Goal: Participate in discussion

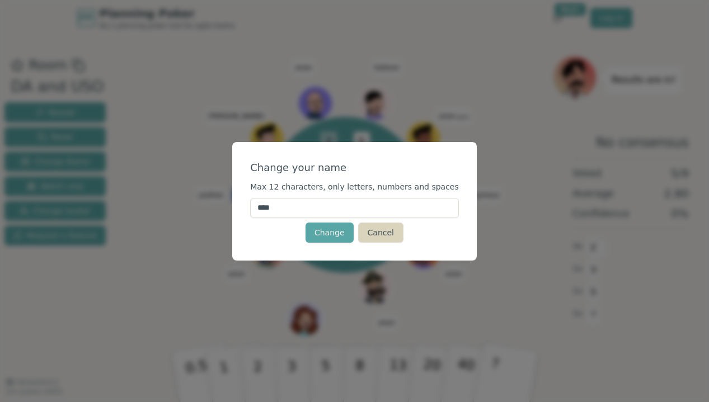
click at [372, 231] on button "Cancel" at bounding box center [380, 233] width 45 height 20
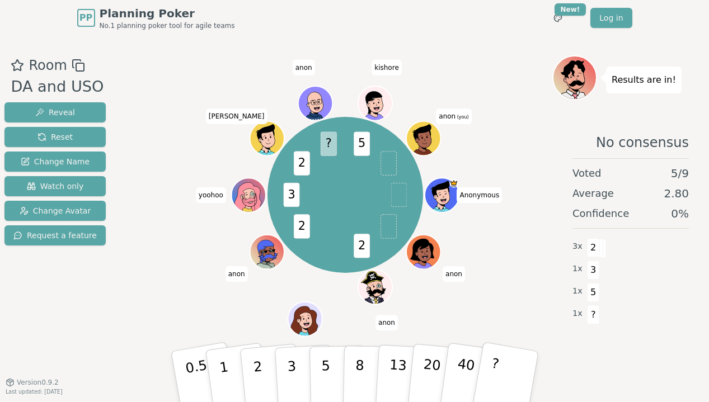
drag, startPoint x: 328, startPoint y: 357, endPoint x: 377, endPoint y: 168, distance: 194.4
click at [378, 168] on div "Room DA and USO Reveal Reset Change Name Watch only Change Avatar Request a fea…" at bounding box center [354, 209] width 709 height 308
drag, startPoint x: 327, startPoint y: 363, endPoint x: 396, endPoint y: 162, distance: 211.9
click at [396, 162] on div "Room DA and USO Reveal Reset Change Name Watch only Change Avatar Request a fea…" at bounding box center [354, 209] width 709 height 308
click at [387, 162] on span at bounding box center [389, 164] width 16 height 24
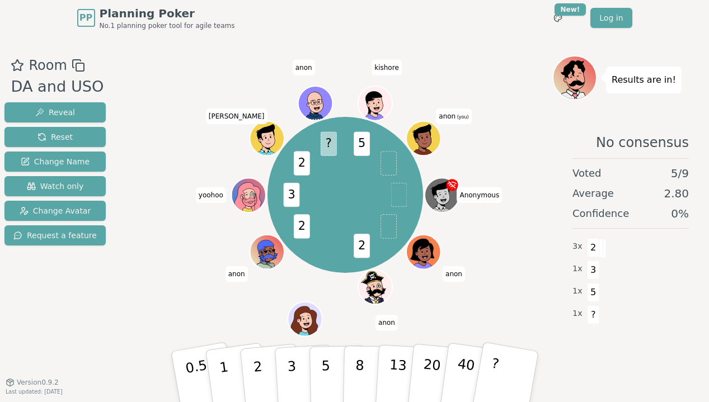
drag, startPoint x: 335, startPoint y: 345, endPoint x: 366, endPoint y: 240, distance: 109.1
click at [368, 240] on div "Room DA and USO Reveal Reset Change Name Watch only Change Avatar Request a fea…" at bounding box center [354, 209] width 709 height 308
drag, startPoint x: 327, startPoint y: 353, endPoint x: 494, endPoint y: 344, distance: 167.0
click at [518, 358] on div "0.5 1 2 3 5 8 13 20 40 ?" at bounding box center [355, 377] width 336 height 39
click at [319, 368] on button "5" at bounding box center [338, 377] width 58 height 85
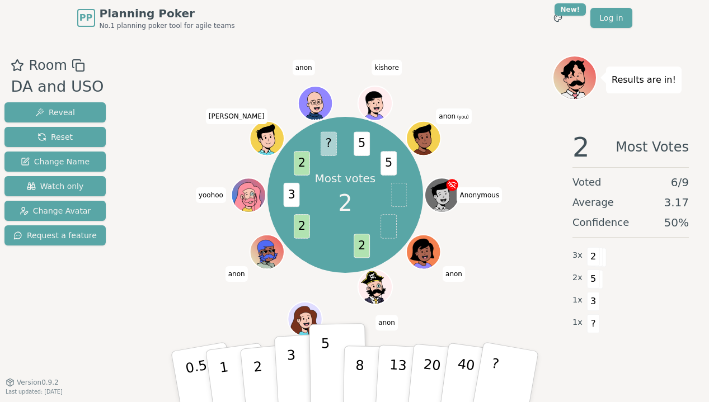
click at [289, 363] on p "3" at bounding box center [292, 378] width 12 height 61
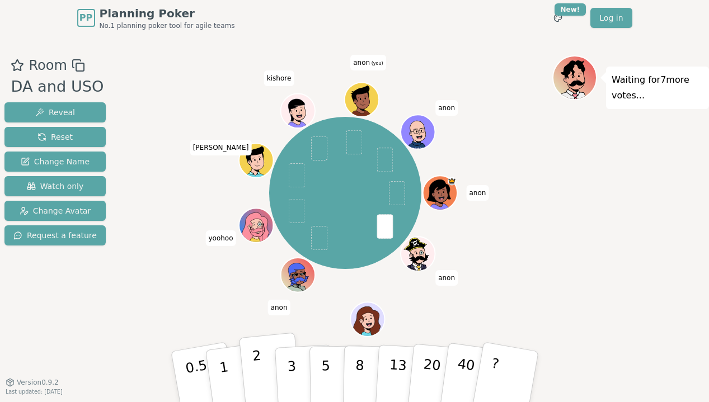
click at [260, 373] on p "2" at bounding box center [258, 378] width 15 height 61
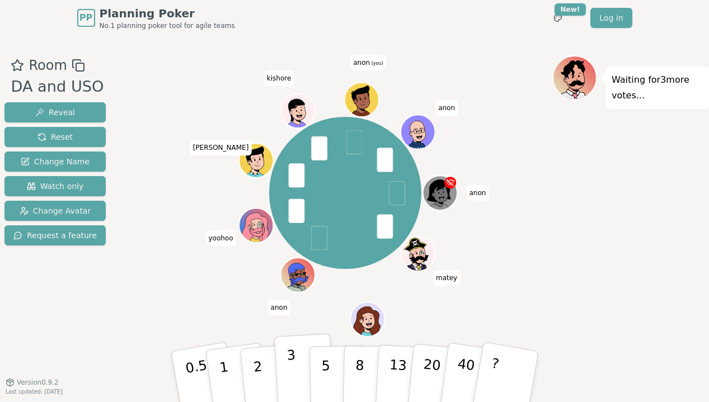
click at [286, 368] on button "3" at bounding box center [304, 377] width 61 height 87
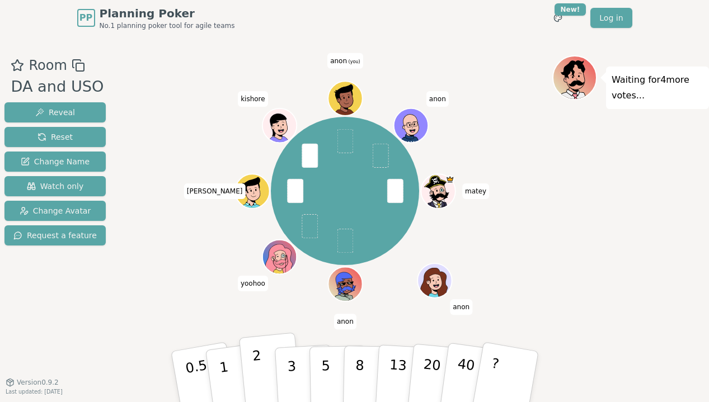
click at [260, 368] on p "2" at bounding box center [258, 378] width 15 height 61
click at [224, 364] on p "1" at bounding box center [225, 378] width 17 height 61
click at [227, 373] on button "1" at bounding box center [237, 377] width 67 height 91
click at [263, 358] on button "2" at bounding box center [270, 377] width 64 height 89
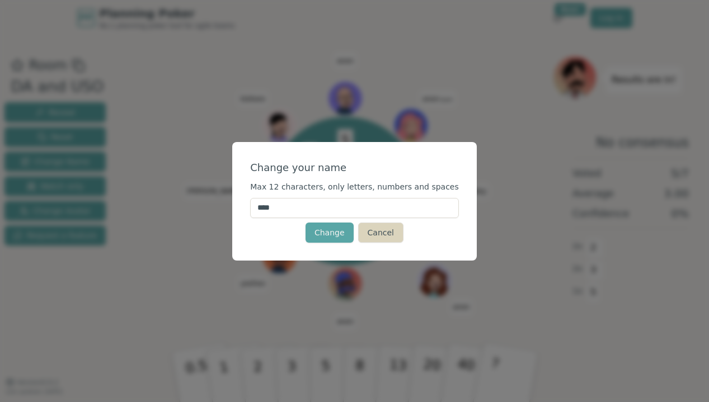
click at [388, 234] on button "Cancel" at bounding box center [380, 233] width 45 height 20
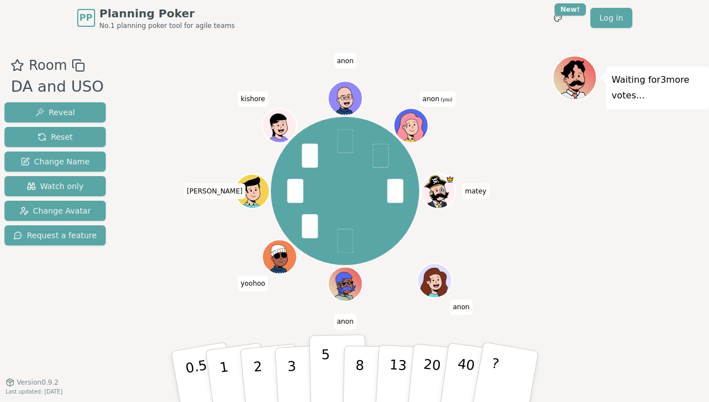
click at [325, 365] on p "5" at bounding box center [326, 377] width 10 height 60
click at [64, 211] on span "Change Avatar" at bounding box center [56, 210] width 72 height 11
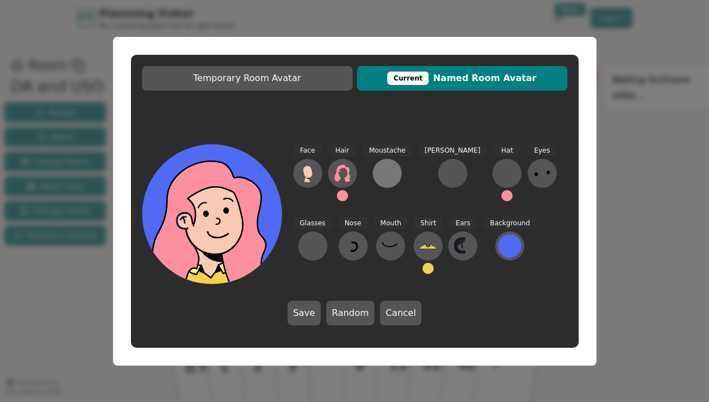
click at [387, 174] on div at bounding box center [387, 174] width 18 height 18
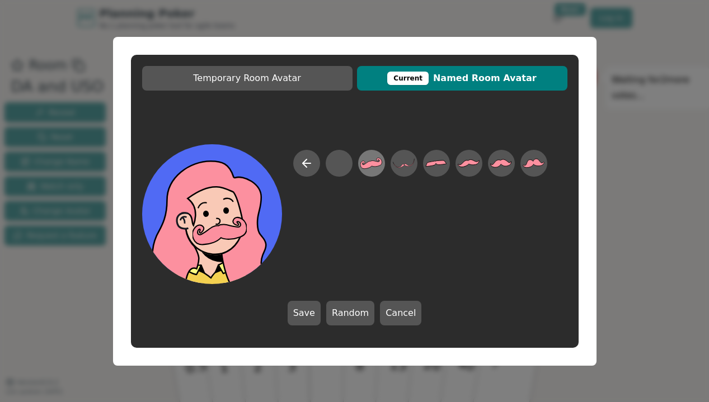
click at [373, 166] on icon at bounding box center [371, 163] width 22 height 11
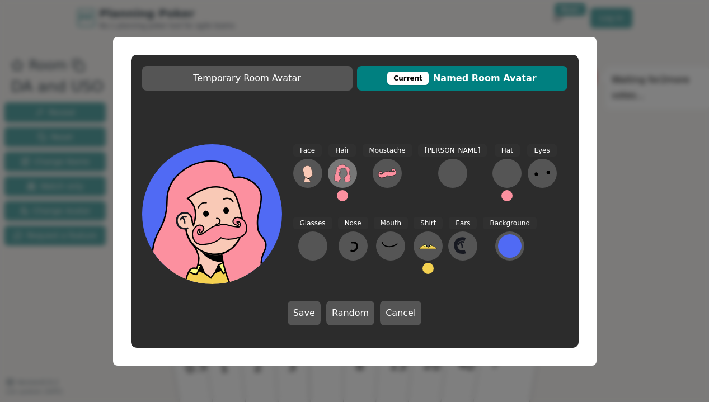
click at [344, 169] on icon at bounding box center [343, 174] width 18 height 18
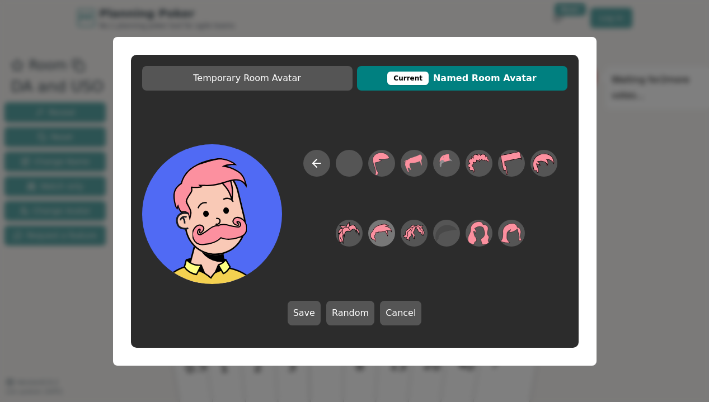
click at [381, 232] on icon at bounding box center [382, 233] width 22 height 25
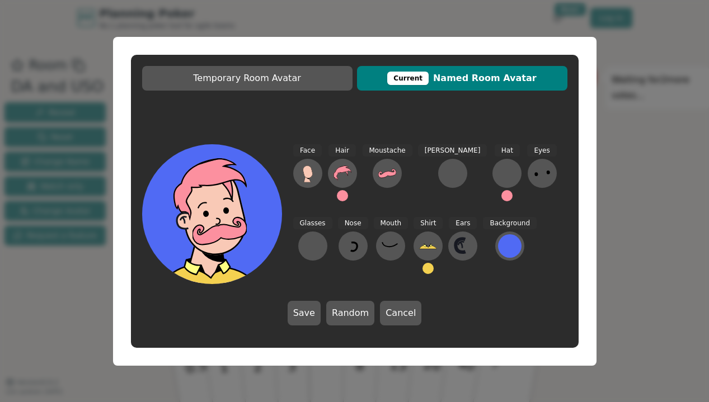
click at [306, 317] on button "Save" at bounding box center [304, 313] width 33 height 25
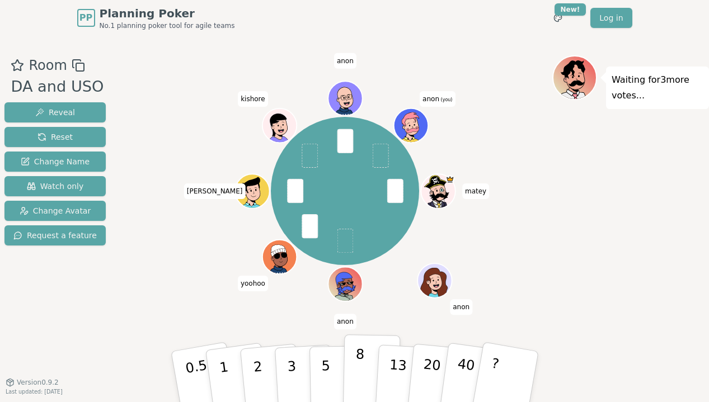
click at [355, 363] on p "8" at bounding box center [359, 376] width 10 height 60
click at [359, 362] on p "8" at bounding box center [359, 376] width 10 height 60
click at [260, 360] on button "2" at bounding box center [270, 377] width 64 height 89
